Goal: Answer question/provide support

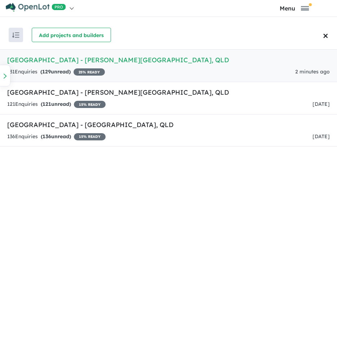
click at [112, 68] on div "131 Enquir ies ( 129 unread) 25 % READY 2 minutes ago" at bounding box center [168, 72] width 322 height 9
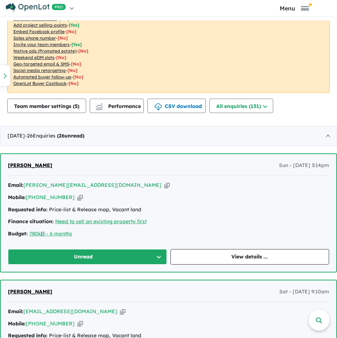
scroll to position [288, 0]
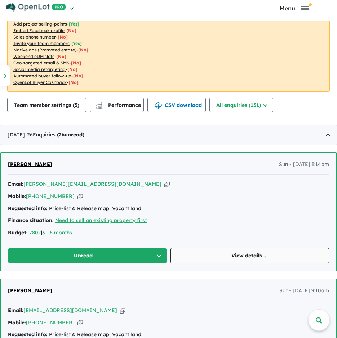
click at [206, 254] on link "View details ..." at bounding box center [249, 255] width 159 height 15
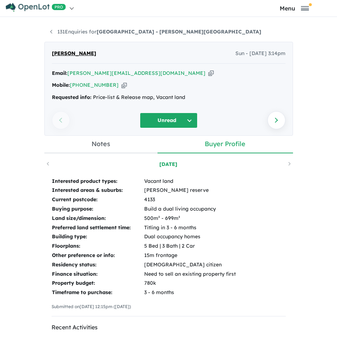
click at [208, 74] on icon "button" at bounding box center [210, 74] width 5 height 8
click at [121, 85] on icon "button" at bounding box center [123, 85] width 5 height 8
click at [208, 71] on icon "button" at bounding box center [210, 74] width 5 height 8
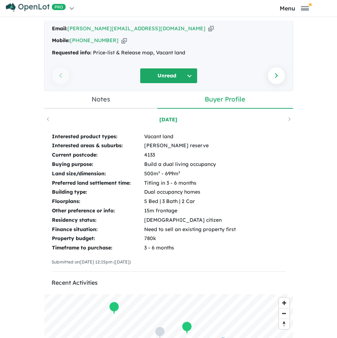
scroll to position [72, 0]
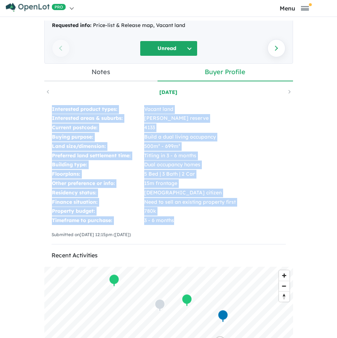
drag, startPoint x: 43, startPoint y: 109, endPoint x: 179, endPoint y: 219, distance: 175.8
click at [179, 219] on div "Interested product types: Vacant land Interested areas & suburbs: [PERSON_NAME]…" at bounding box center [168, 178] width 249 height 160
copy tbody "Interested product types: Vacant land Interested areas & suburbs: [PERSON_NAME]…"
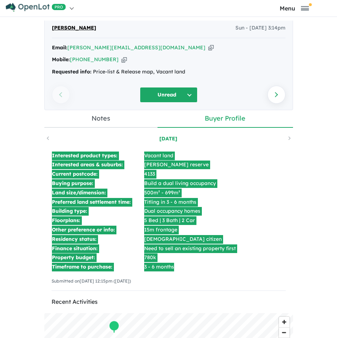
scroll to position [0, 0]
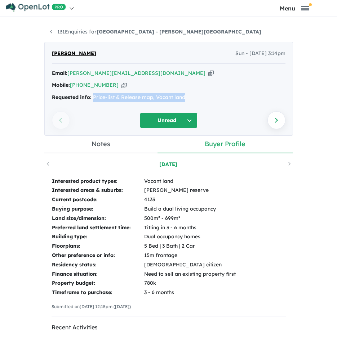
drag, startPoint x: 197, startPoint y: 91, endPoint x: 91, endPoint y: 97, distance: 106.1
click at [91, 97] on div "Email: [PERSON_NAME][EMAIL_ADDRESS][DOMAIN_NAME] Copied! Mobile: [PHONE_NUMBER]…" at bounding box center [168, 87] width 233 height 36
copy div "Price-list & Release map, Vacant land"
